Goal: Information Seeking & Learning: Learn about a topic

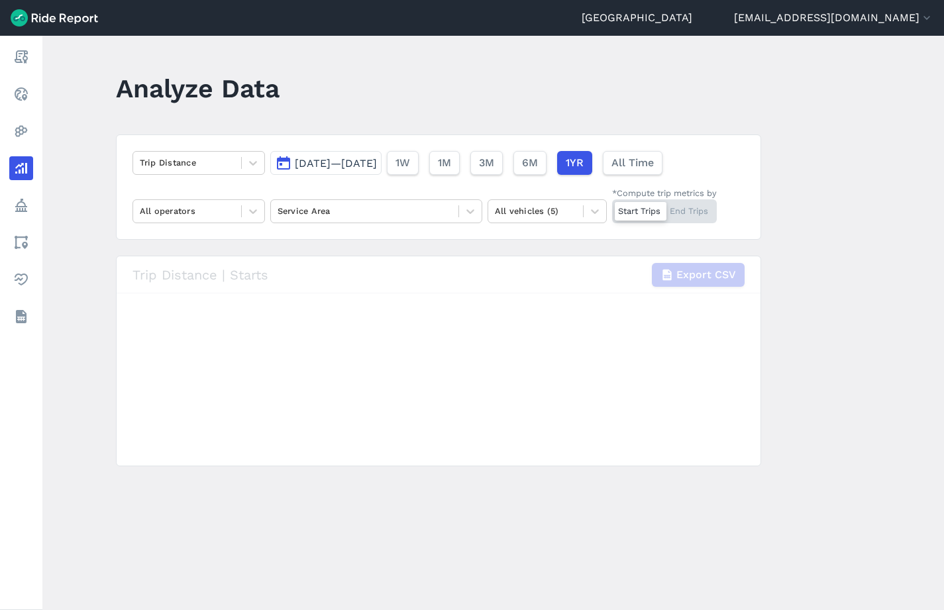
click at [377, 165] on span "[DATE]—[DATE]" at bounding box center [336, 163] width 82 height 13
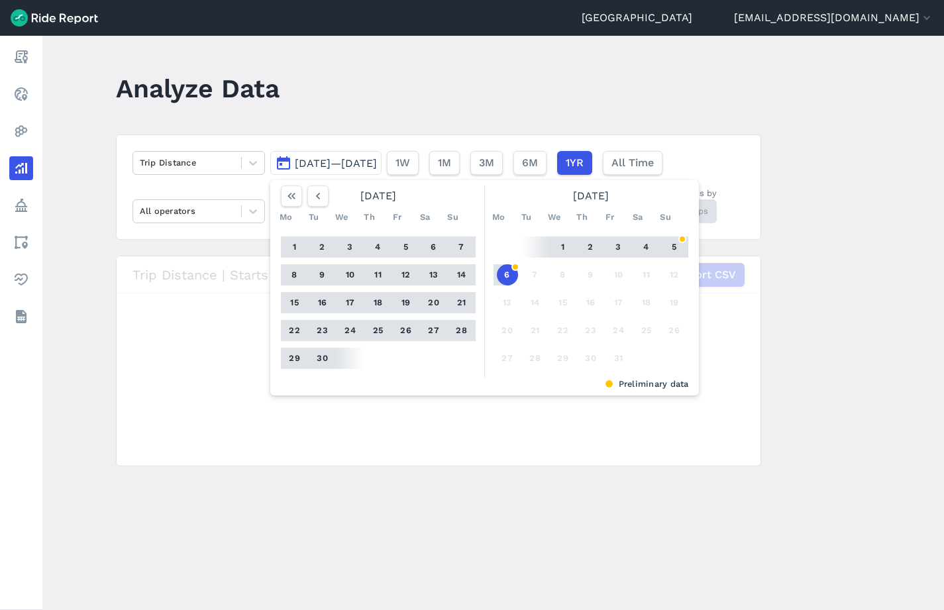
click at [317, 158] on span "[DATE]—[DATE]" at bounding box center [336, 163] width 82 height 13
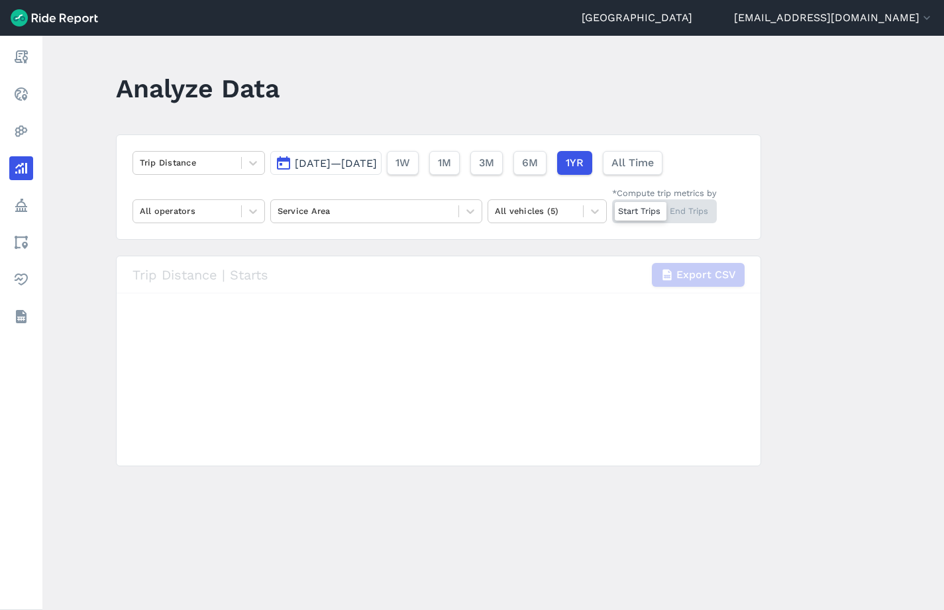
click at [321, 160] on span "Oct 7, 2024—Oct 6, 2025" at bounding box center [336, 163] width 82 height 13
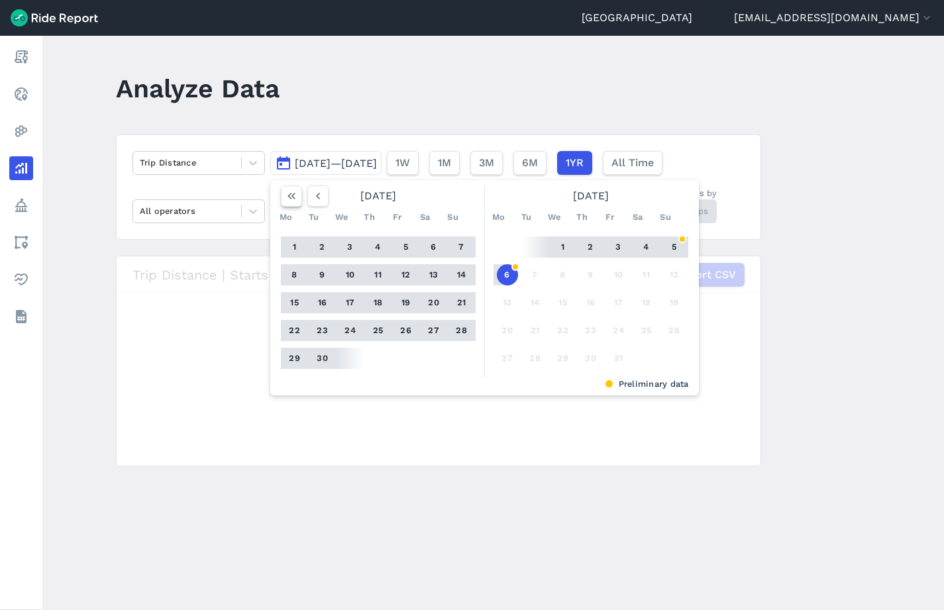
click at [295, 197] on icon "button" at bounding box center [291, 195] width 13 height 13
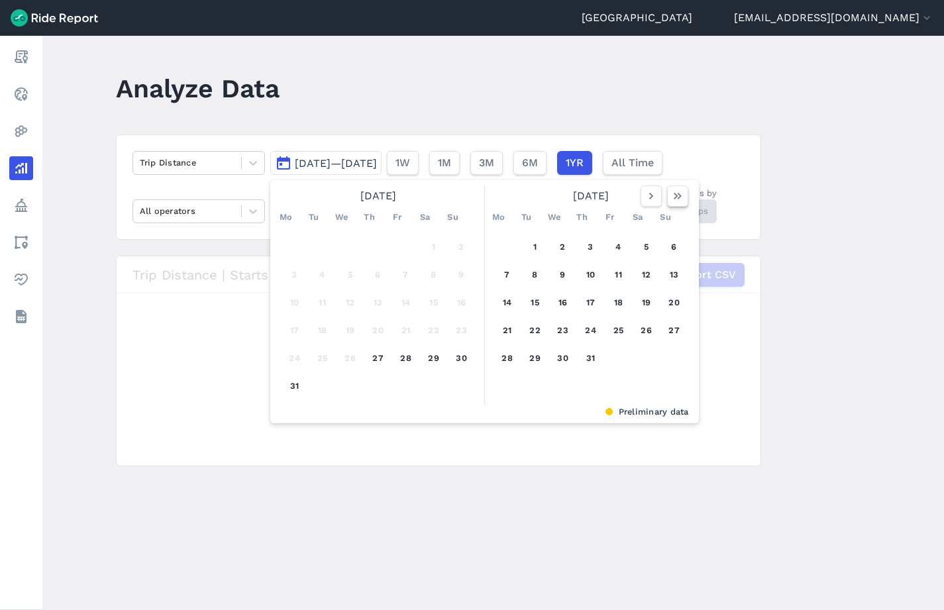
click at [680, 199] on icon "button" at bounding box center [677, 195] width 13 height 13
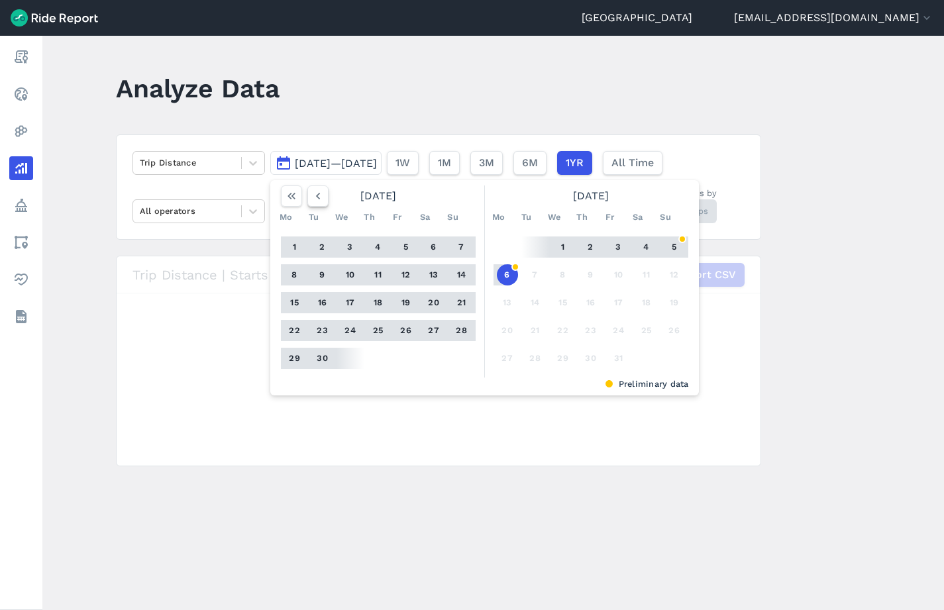
click at [314, 197] on icon "button" at bounding box center [317, 195] width 13 height 13
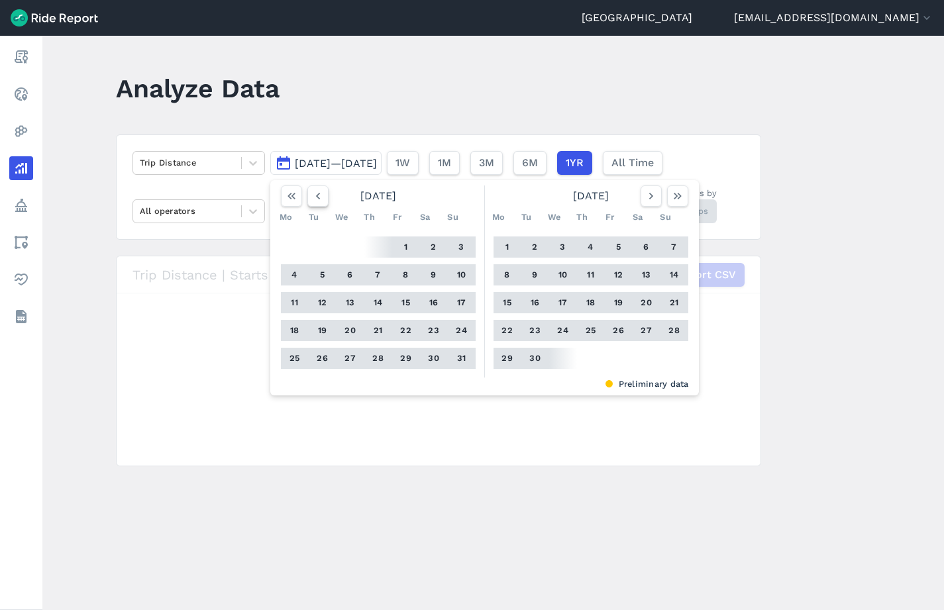
click at [314, 197] on icon "button" at bounding box center [317, 195] width 13 height 13
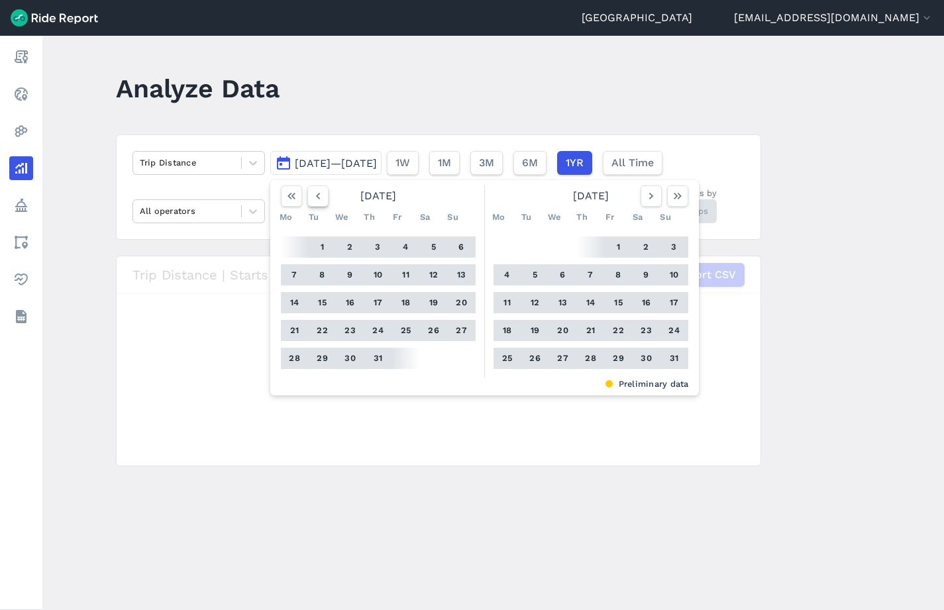
click at [314, 197] on icon "button" at bounding box center [317, 195] width 13 height 13
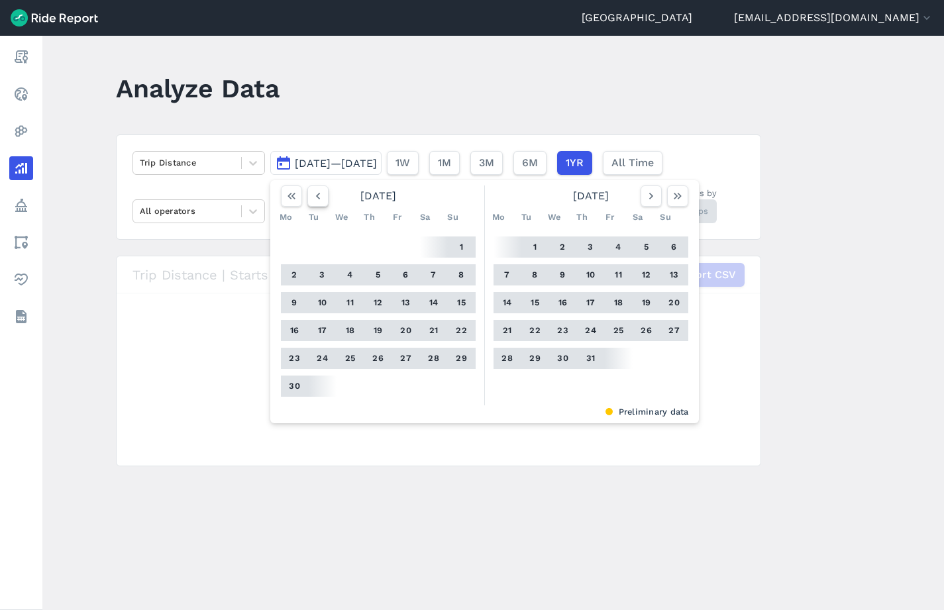
click at [314, 197] on icon "button" at bounding box center [317, 195] width 13 height 13
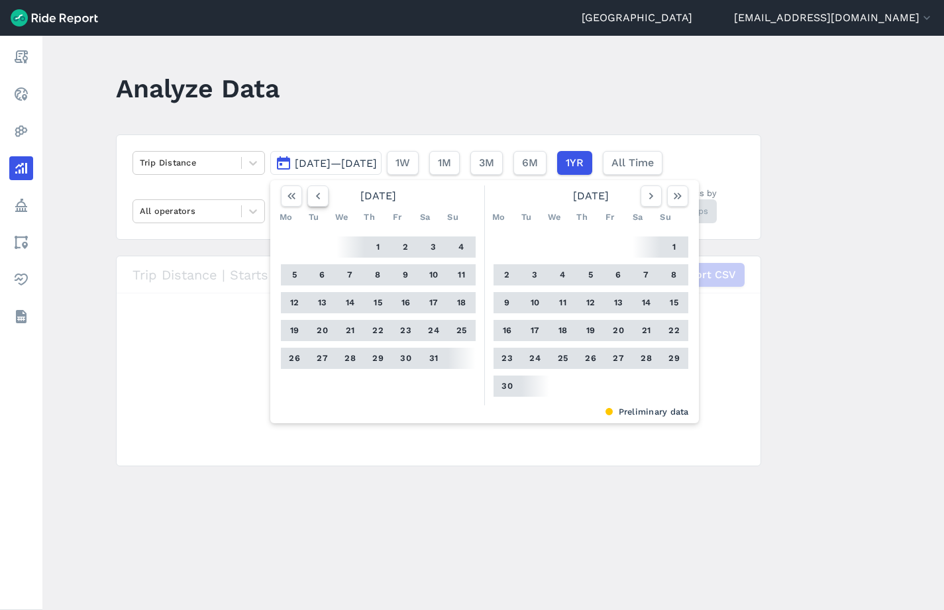
click at [314, 197] on icon "button" at bounding box center [317, 195] width 13 height 13
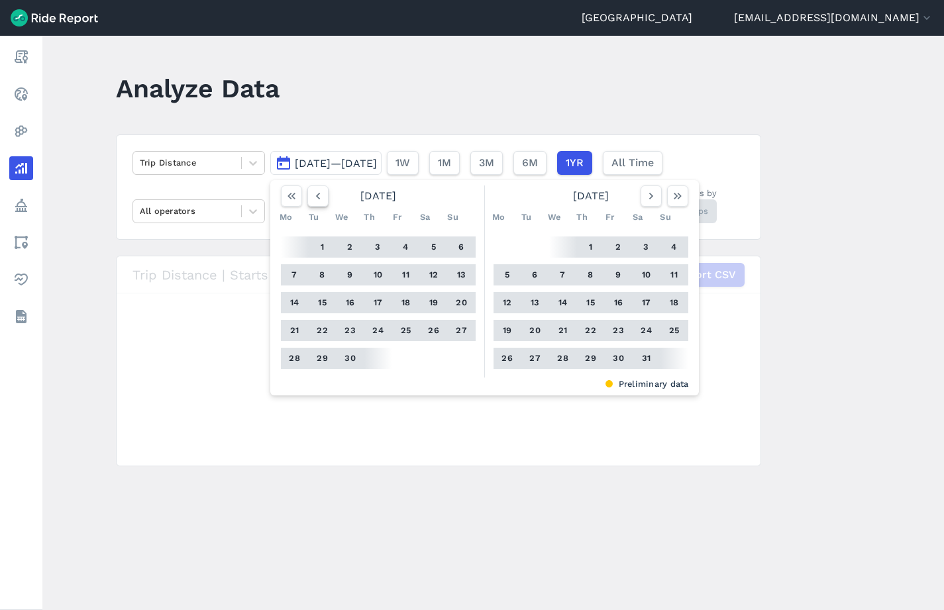
click at [314, 197] on icon "button" at bounding box center [317, 195] width 13 height 13
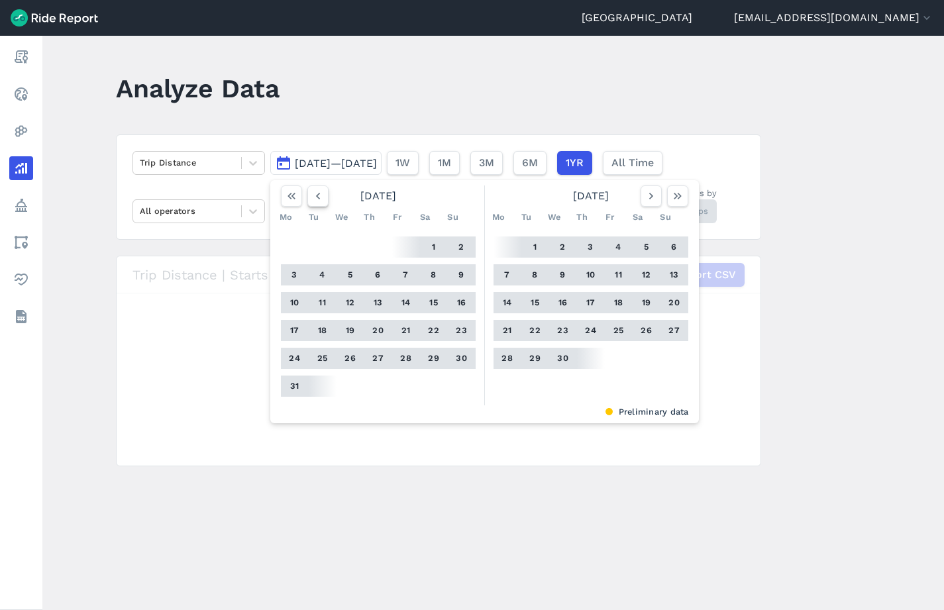
click at [314, 197] on icon "button" at bounding box center [317, 195] width 13 height 13
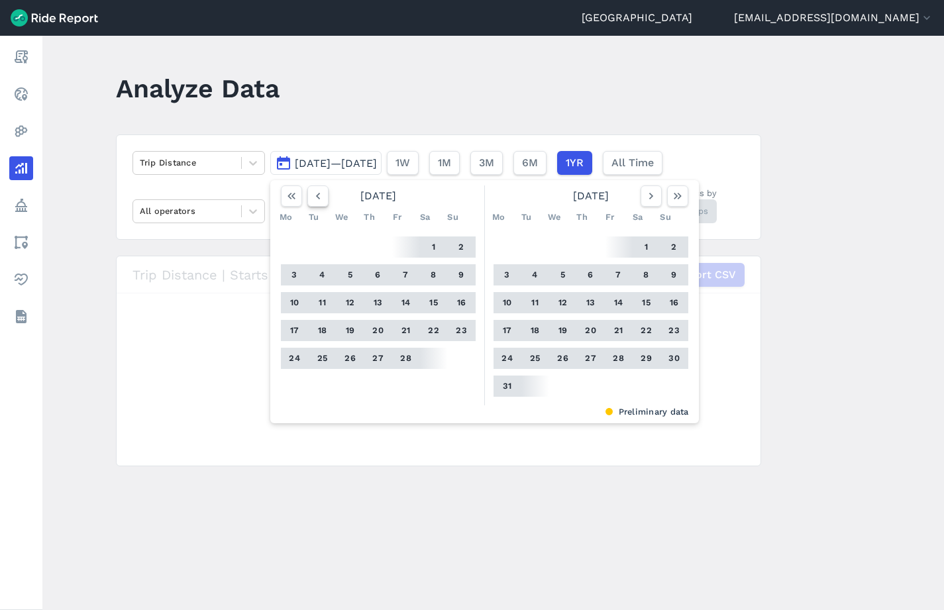
click at [314, 197] on icon "button" at bounding box center [317, 195] width 13 height 13
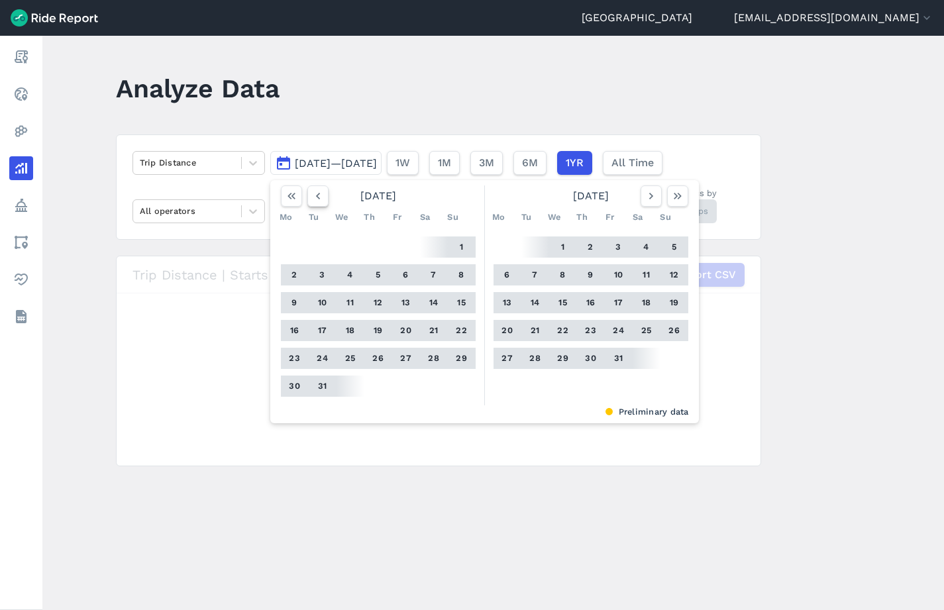
click at [314, 197] on icon "button" at bounding box center [317, 195] width 13 height 13
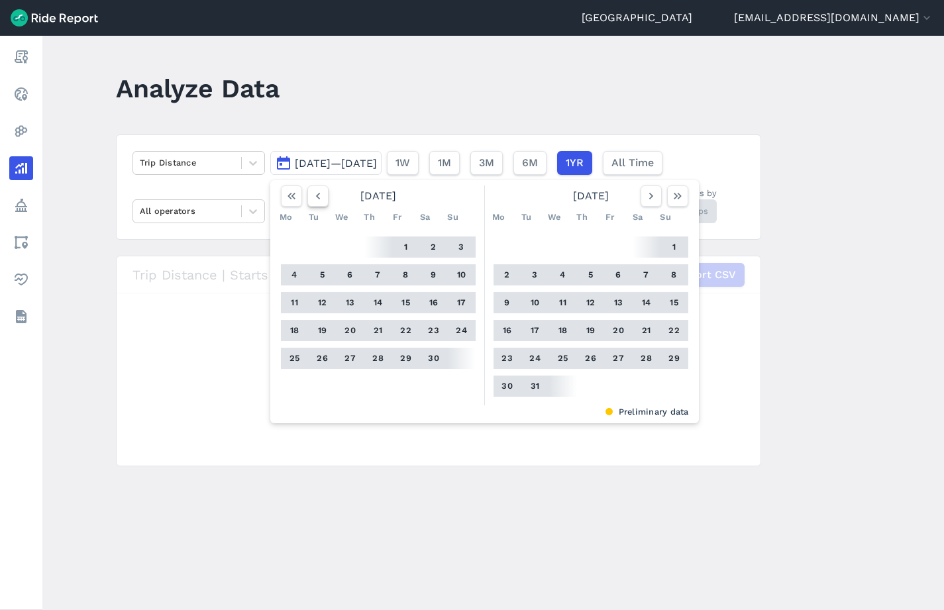
click at [314, 197] on icon "button" at bounding box center [317, 195] width 13 height 13
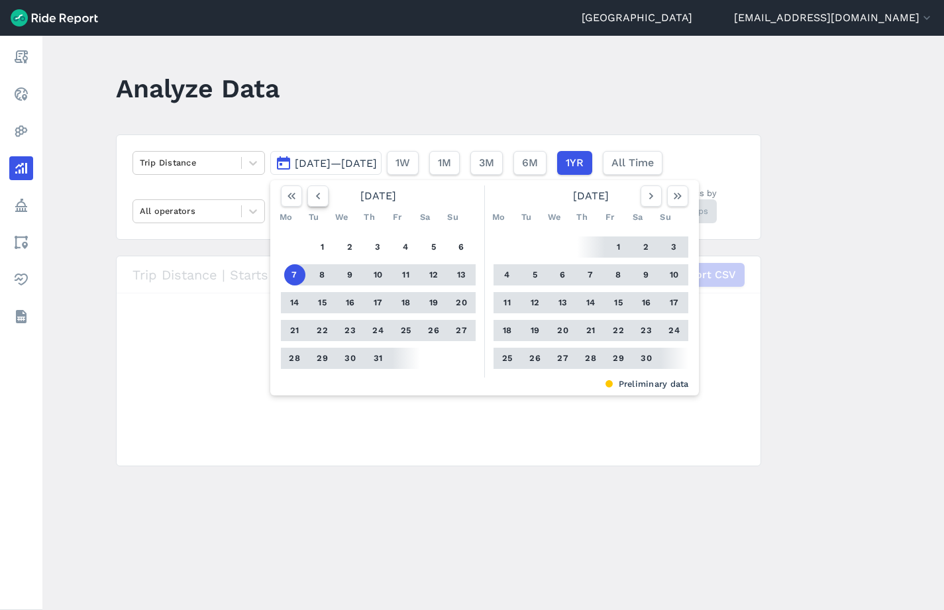
click at [314, 197] on icon "button" at bounding box center [317, 195] width 13 height 13
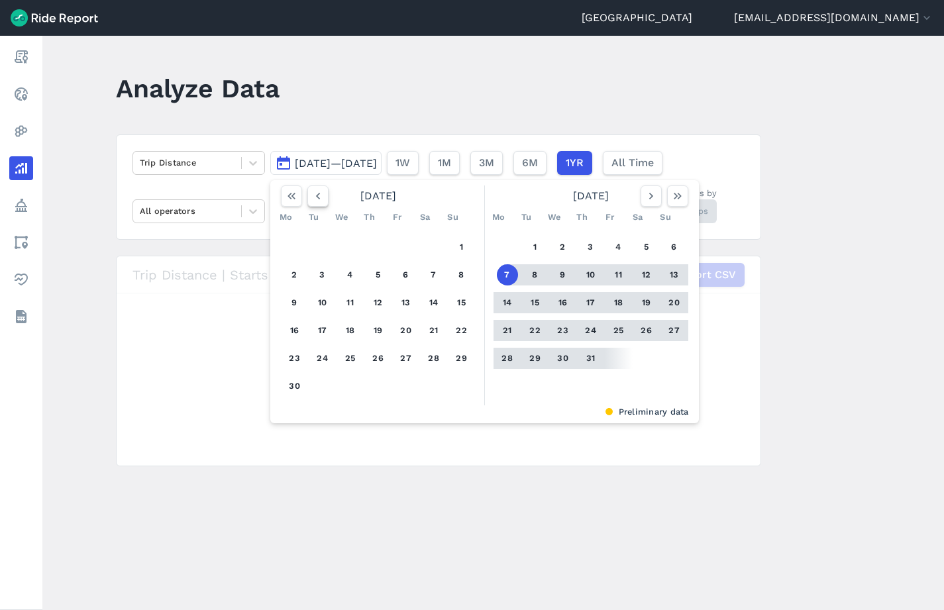
click at [314, 197] on icon "button" at bounding box center [317, 195] width 13 height 13
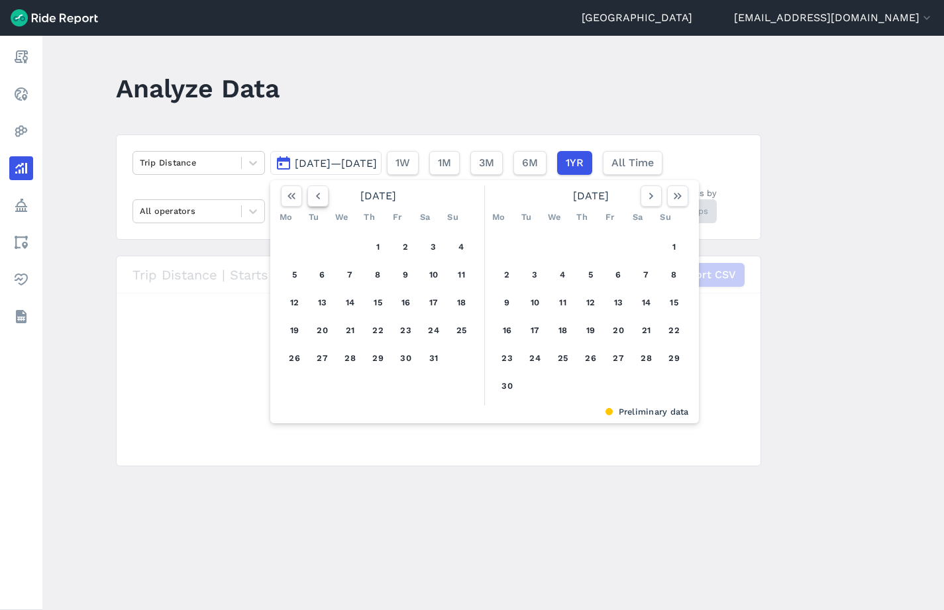
click at [314, 197] on icon "button" at bounding box center [317, 195] width 13 height 13
click at [313, 197] on icon "button" at bounding box center [317, 195] width 13 height 13
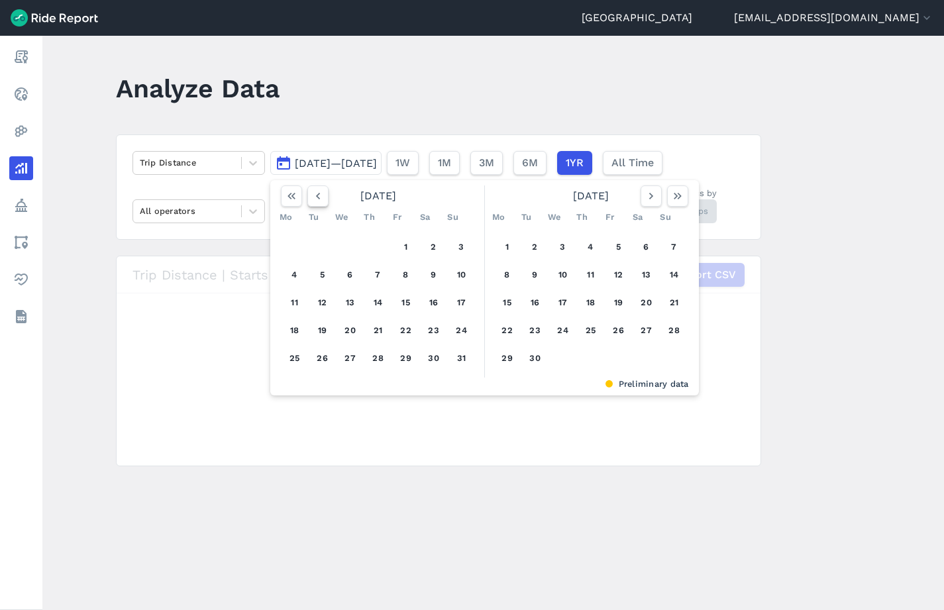
click at [313, 197] on icon "button" at bounding box center [317, 195] width 13 height 13
click at [297, 242] on button "1" at bounding box center [294, 246] width 21 height 21
click at [654, 193] on icon "button" at bounding box center [650, 195] width 13 height 13
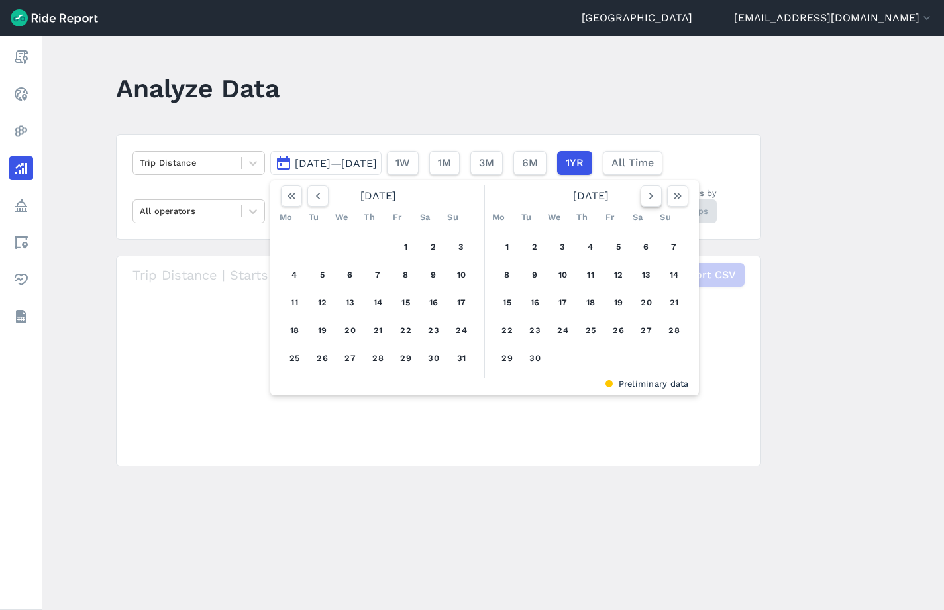
click at [654, 193] on icon "button" at bounding box center [650, 195] width 13 height 13
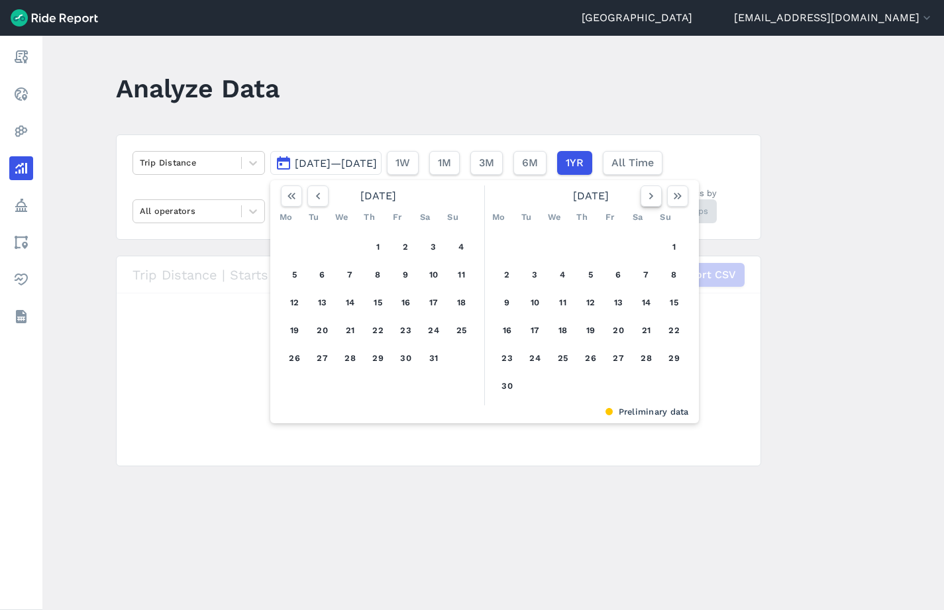
click at [654, 193] on icon "button" at bounding box center [650, 195] width 13 height 13
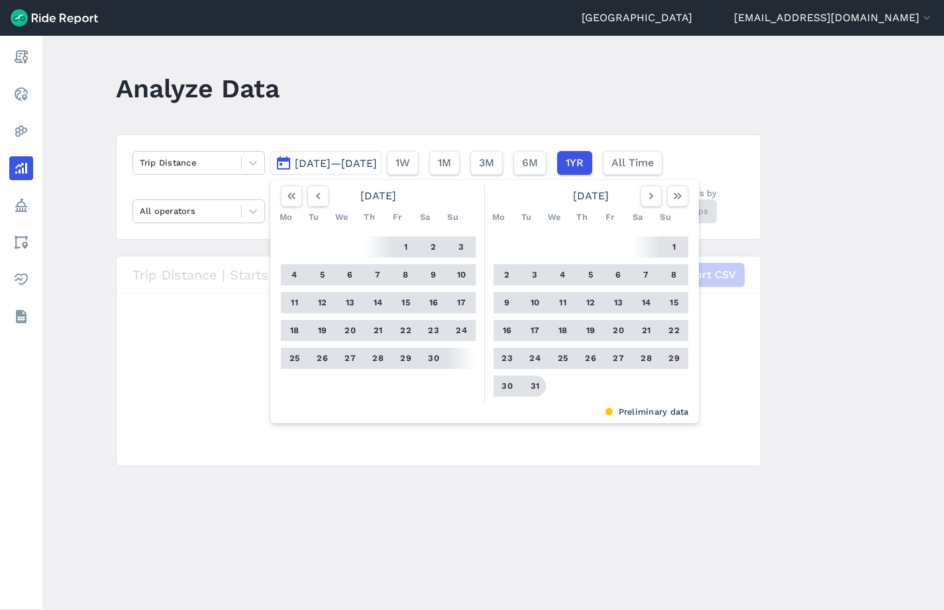
click at [536, 391] on button "31" at bounding box center [535, 386] width 21 height 21
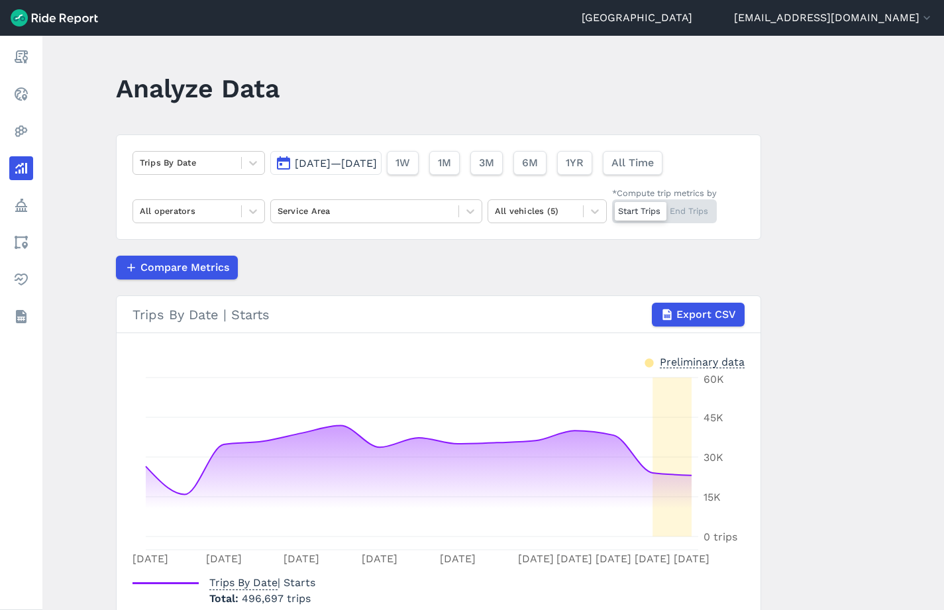
click at [328, 164] on span "[DATE]—[DATE]" at bounding box center [336, 163] width 82 height 13
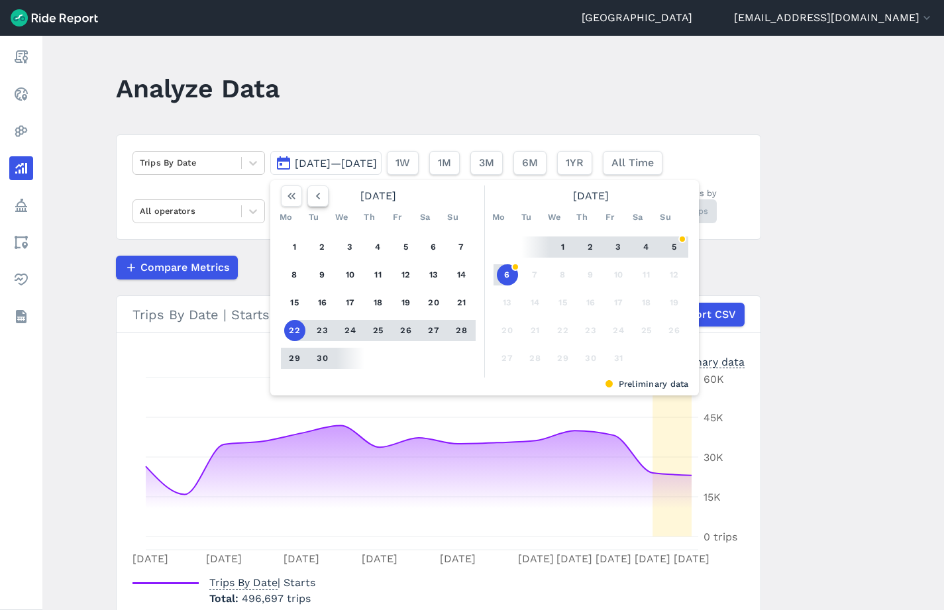
click at [321, 198] on icon "button" at bounding box center [317, 195] width 13 height 13
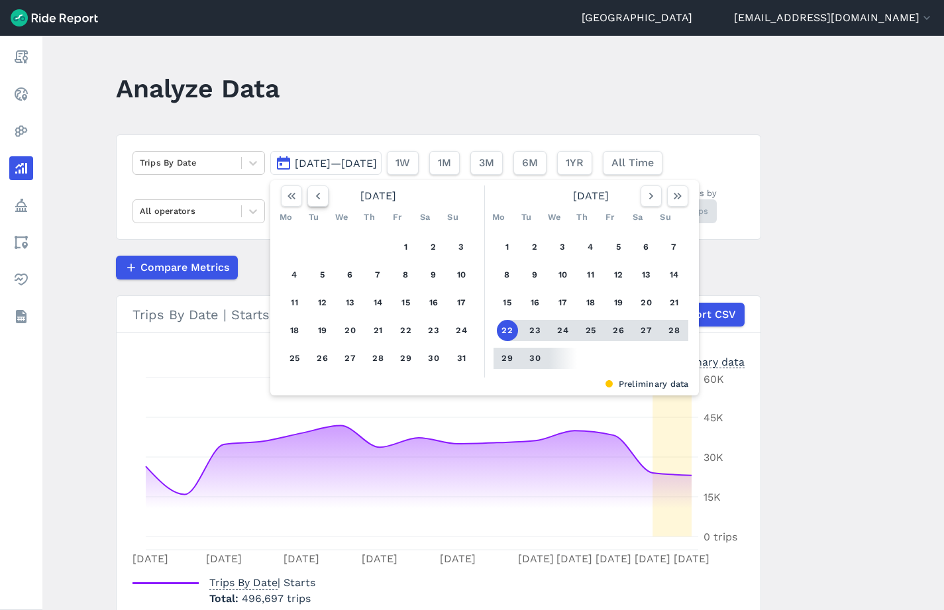
click at [321, 198] on icon "button" at bounding box center [317, 195] width 13 height 13
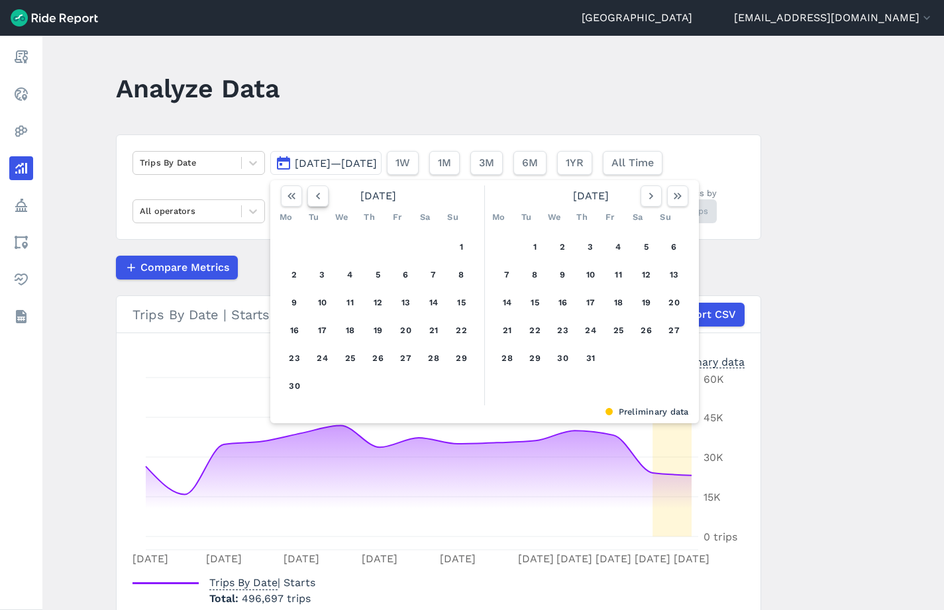
click at [321, 198] on icon "button" at bounding box center [317, 195] width 13 height 13
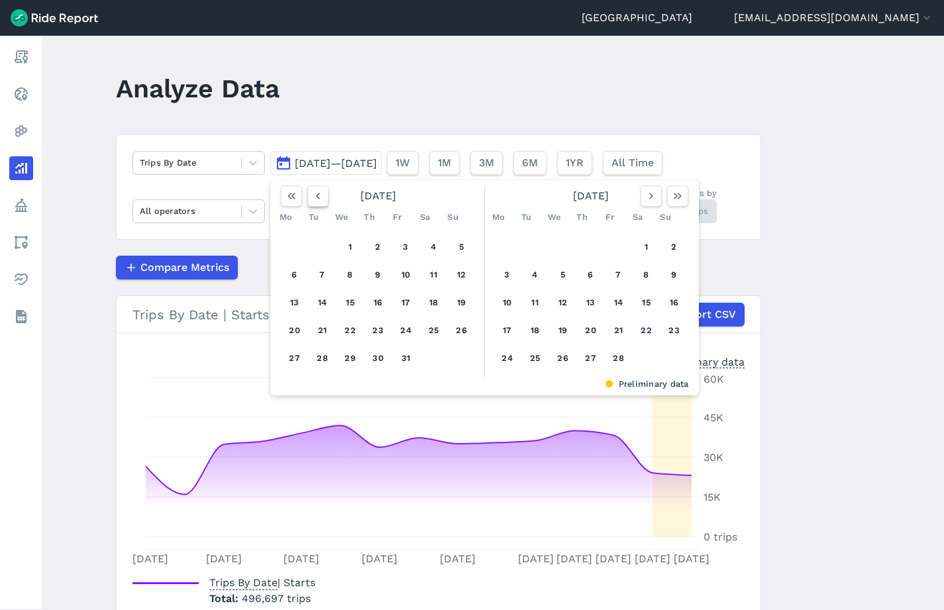
click at [321, 198] on icon "button" at bounding box center [317, 195] width 13 height 13
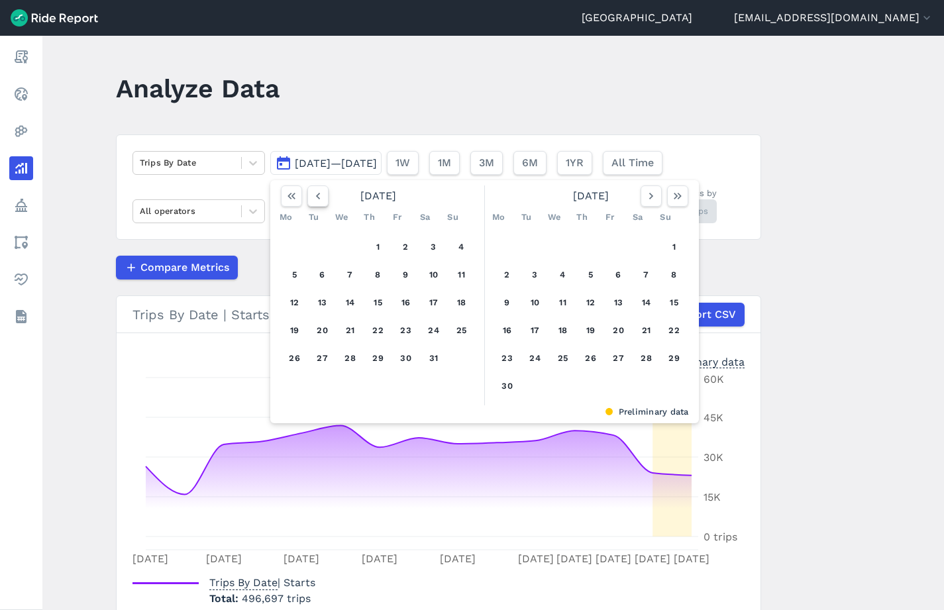
click at [321, 198] on icon "button" at bounding box center [317, 195] width 13 height 13
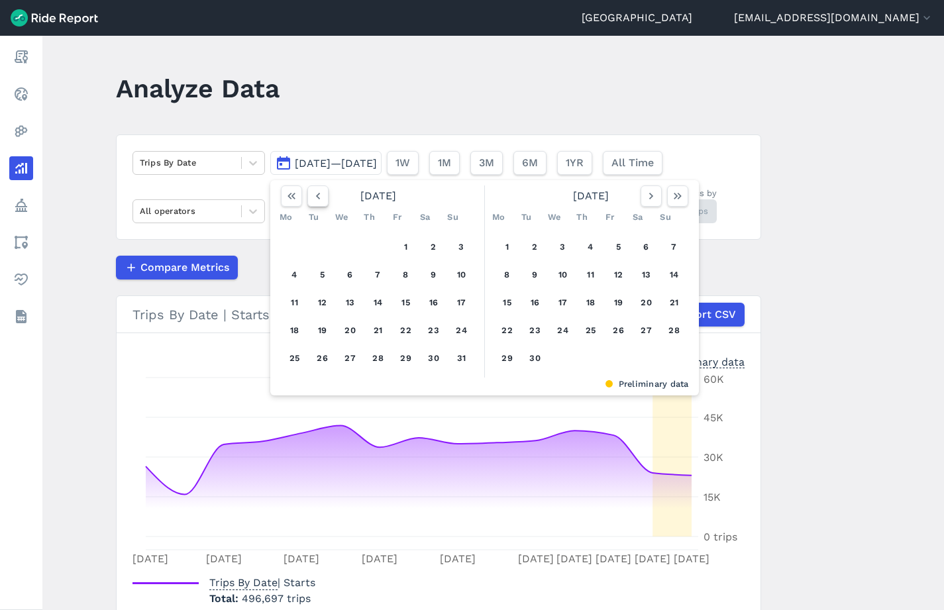
click at [321, 198] on icon "button" at bounding box center [317, 195] width 13 height 13
click at [301, 243] on button "1" at bounding box center [294, 246] width 21 height 21
click at [655, 195] on icon "button" at bounding box center [650, 195] width 13 height 13
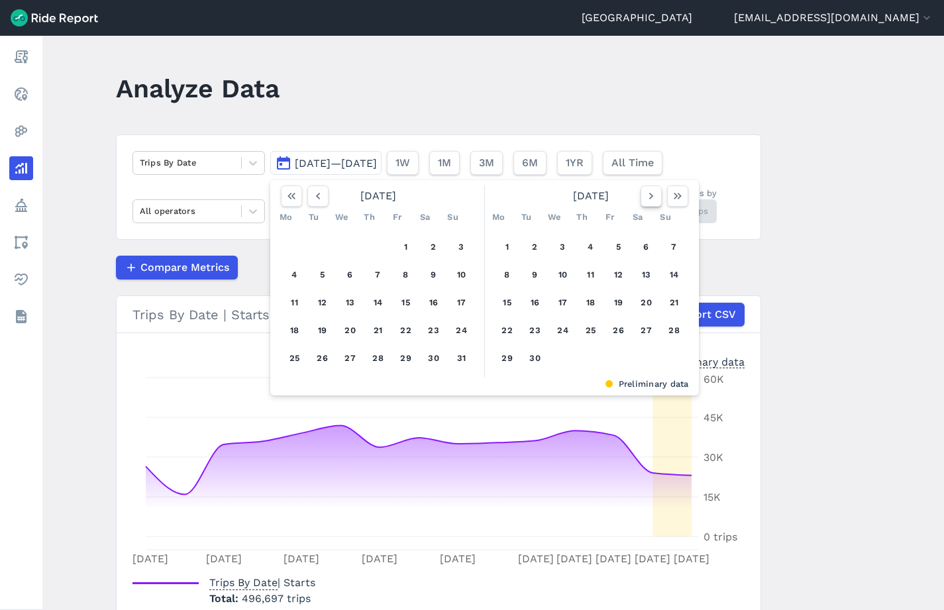
click at [655, 195] on icon "button" at bounding box center [650, 195] width 13 height 13
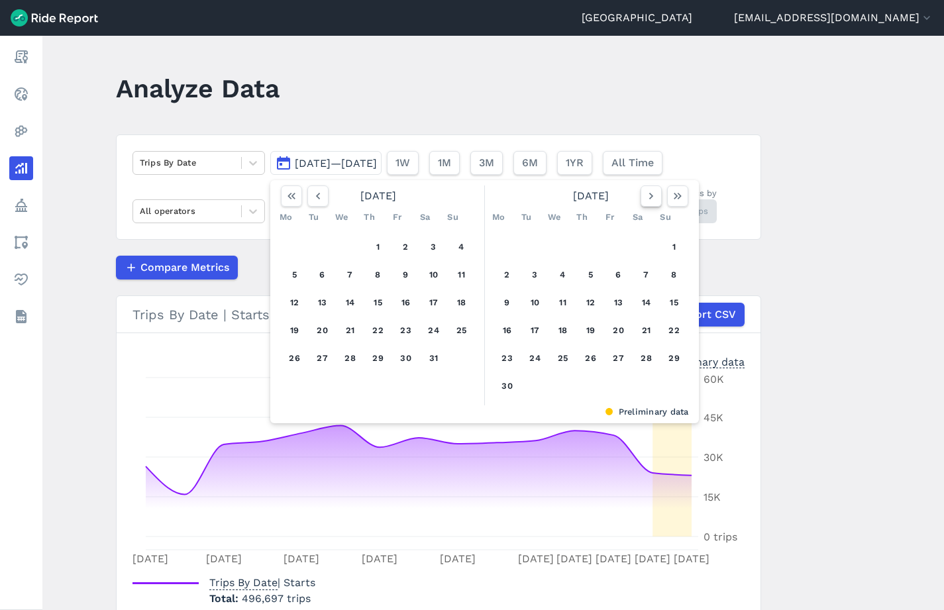
click at [655, 195] on icon "button" at bounding box center [650, 195] width 13 height 13
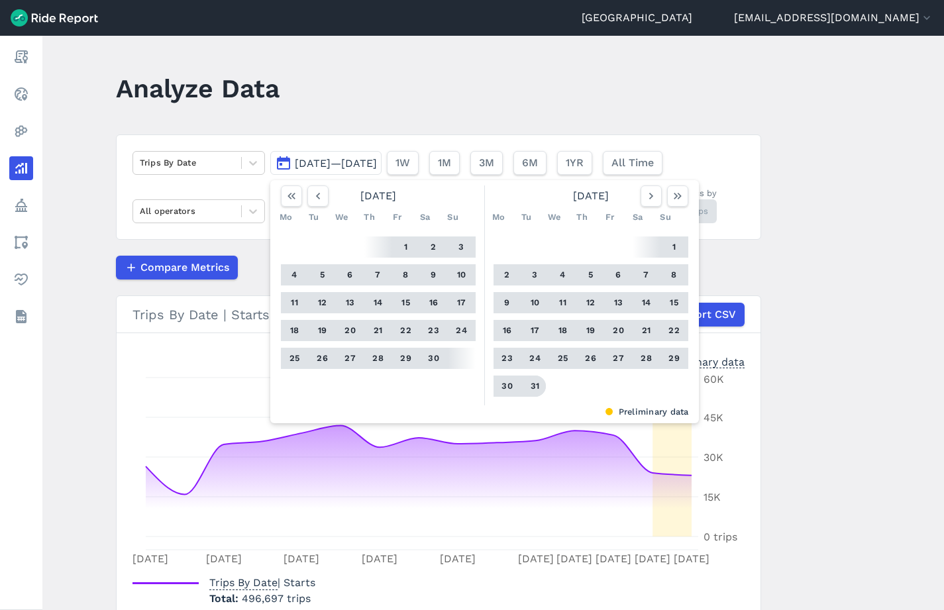
click at [531, 387] on button "31" at bounding box center [535, 386] width 21 height 21
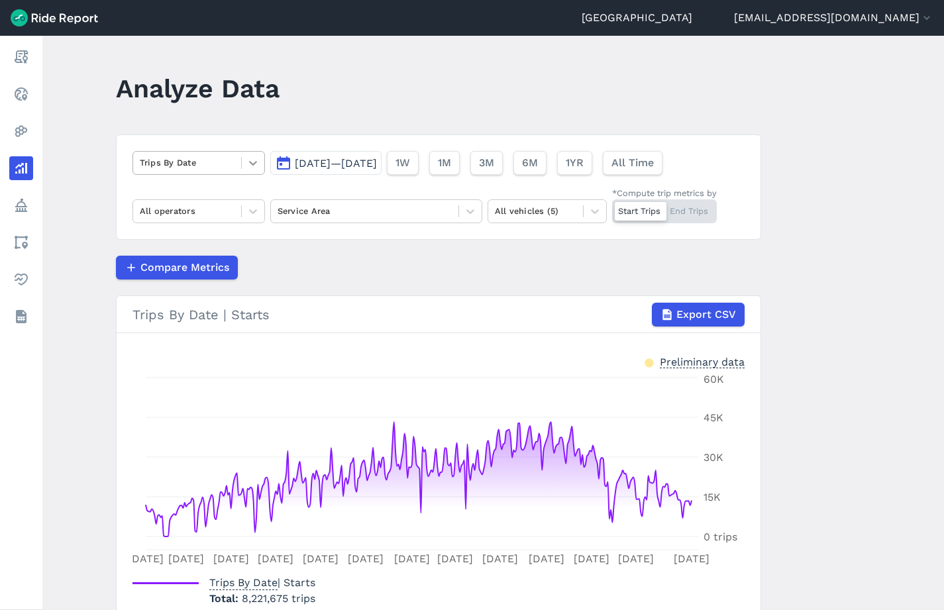
click at [254, 162] on icon at bounding box center [252, 162] width 13 height 13
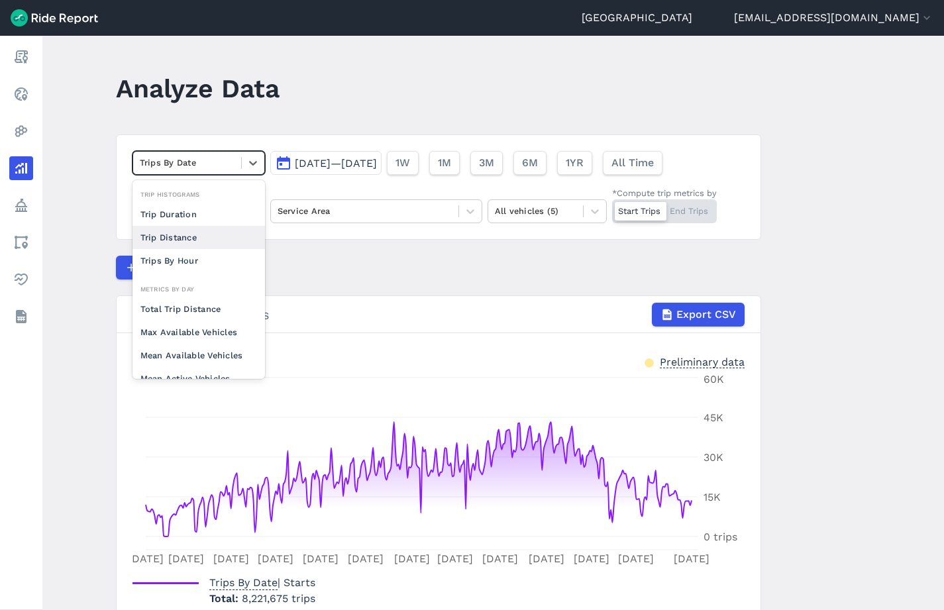
click at [215, 242] on div "Trip Distance" at bounding box center [198, 237] width 132 height 23
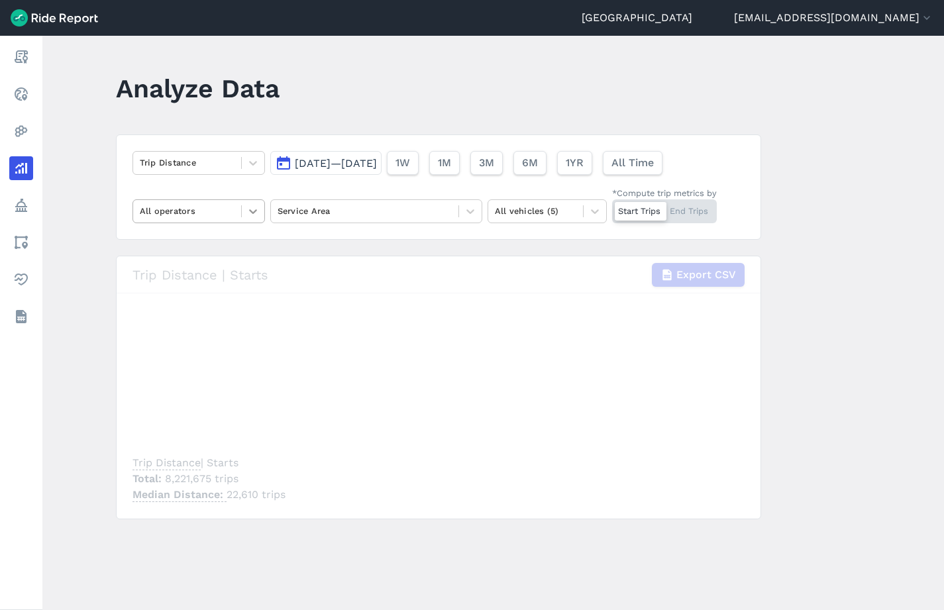
click at [254, 216] on icon at bounding box center [252, 211] width 13 height 13
click at [253, 209] on icon at bounding box center [252, 211] width 13 height 13
click at [848, 201] on main "Analyze Data Trip Distance [DATE]—[DATE] 1W 1M 3M 6M 1YR All Time All operators…" at bounding box center [492, 323] width 901 height 574
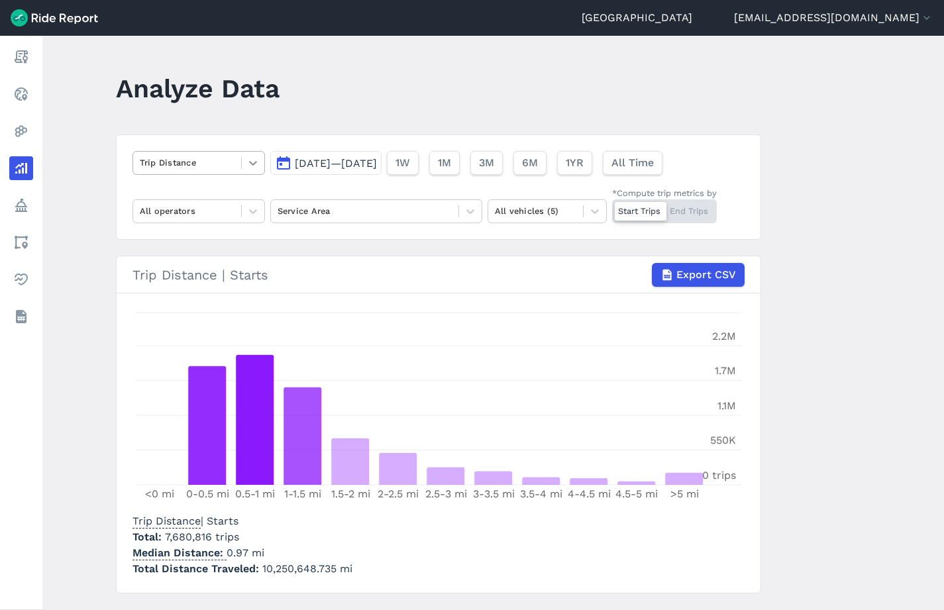
click at [255, 162] on icon at bounding box center [252, 162] width 13 height 13
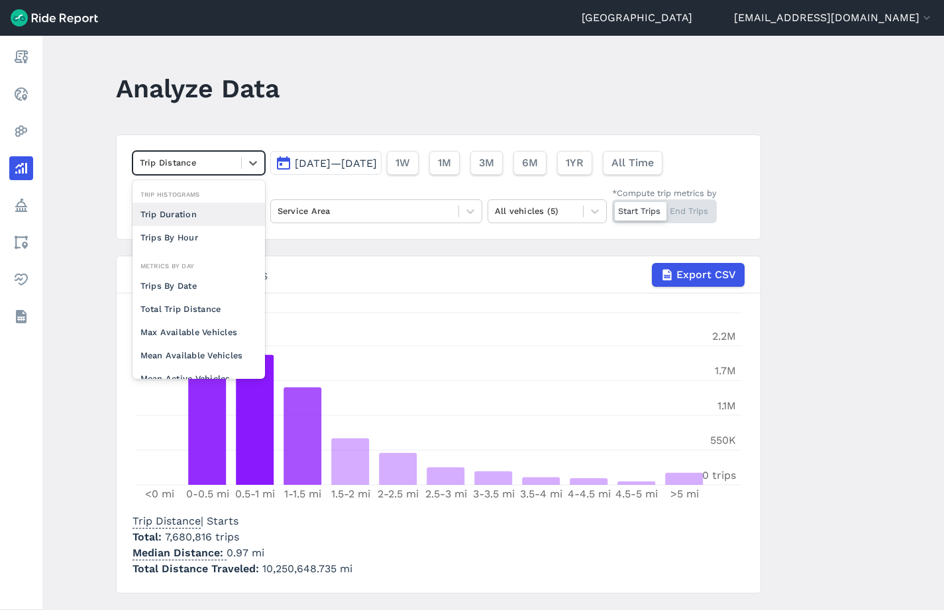
click at [211, 215] on div "Trip Duration" at bounding box center [198, 214] width 132 height 23
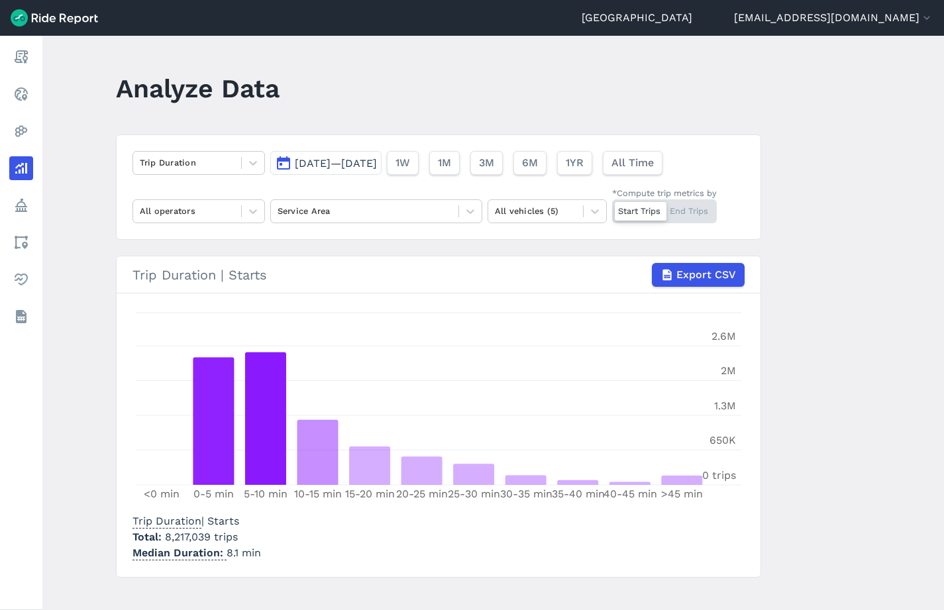
click at [700, 69] on header "Analyze Data" at bounding box center [446, 93] width 661 height 51
